Goal: Navigation & Orientation: Understand site structure

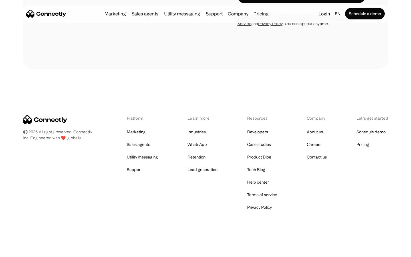
scroll to position [1755, 0]
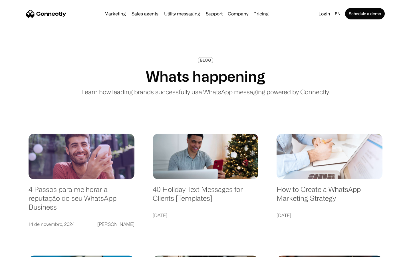
scroll to position [1097, 0]
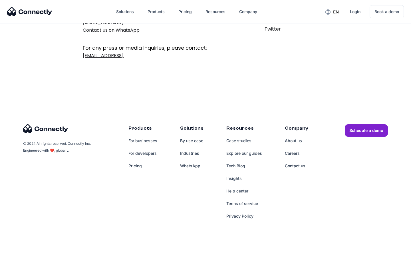
scroll to position [93, 0]
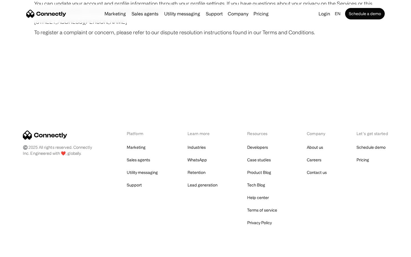
scroll to position [3324, 0]
